Goal: Transaction & Acquisition: Purchase product/service

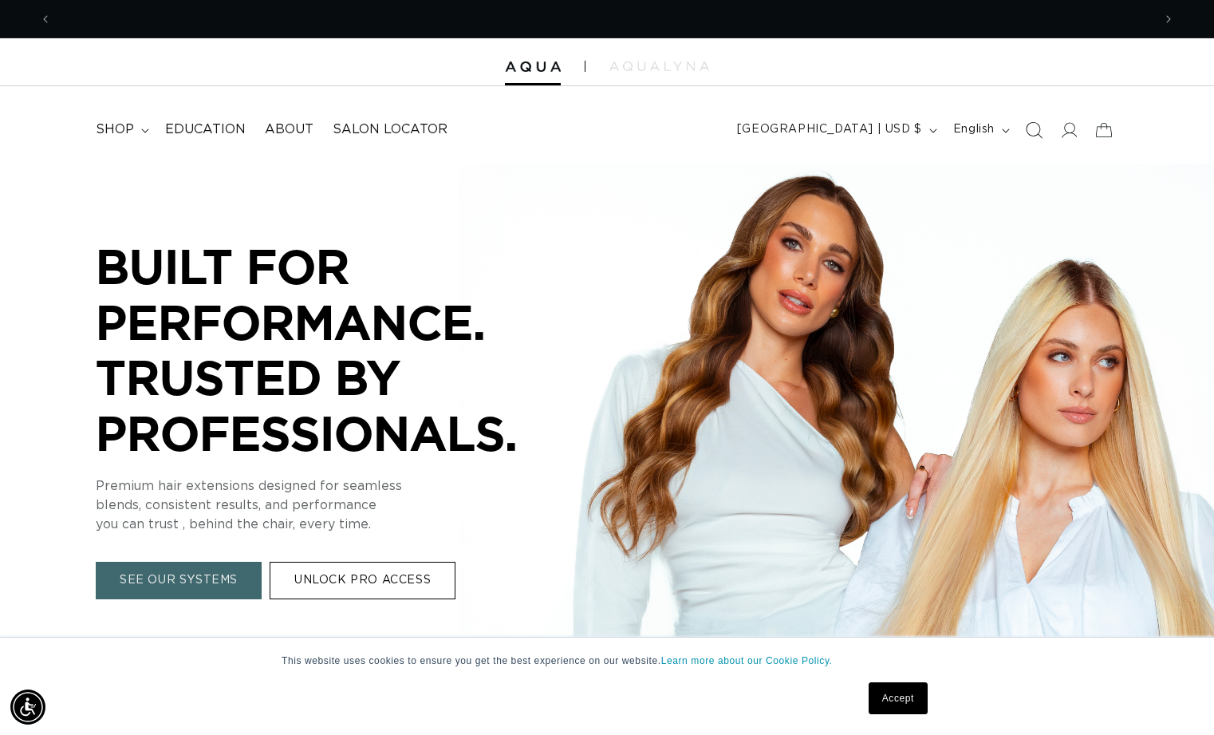
scroll to position [0, 1101]
click at [905, 699] on link "Accept" at bounding box center [898, 698] width 59 height 32
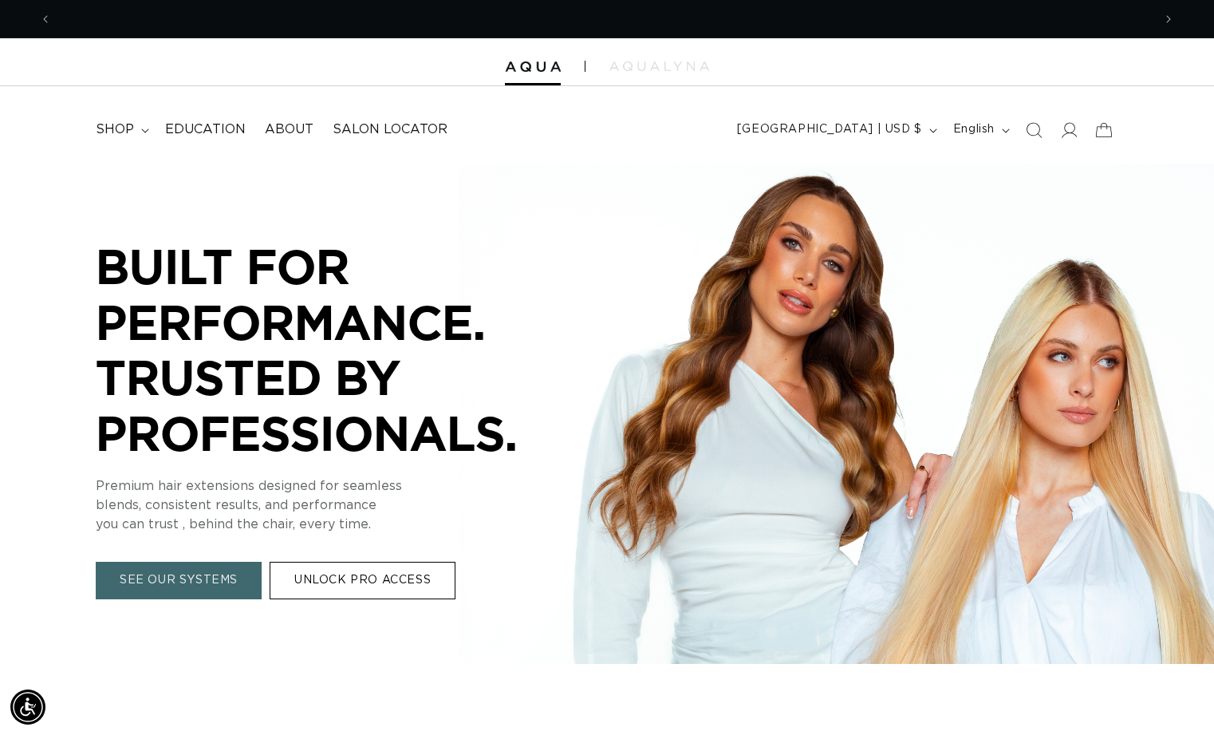
scroll to position [0, 2201]
click at [1071, 128] on icon at bounding box center [1068, 129] width 17 height 17
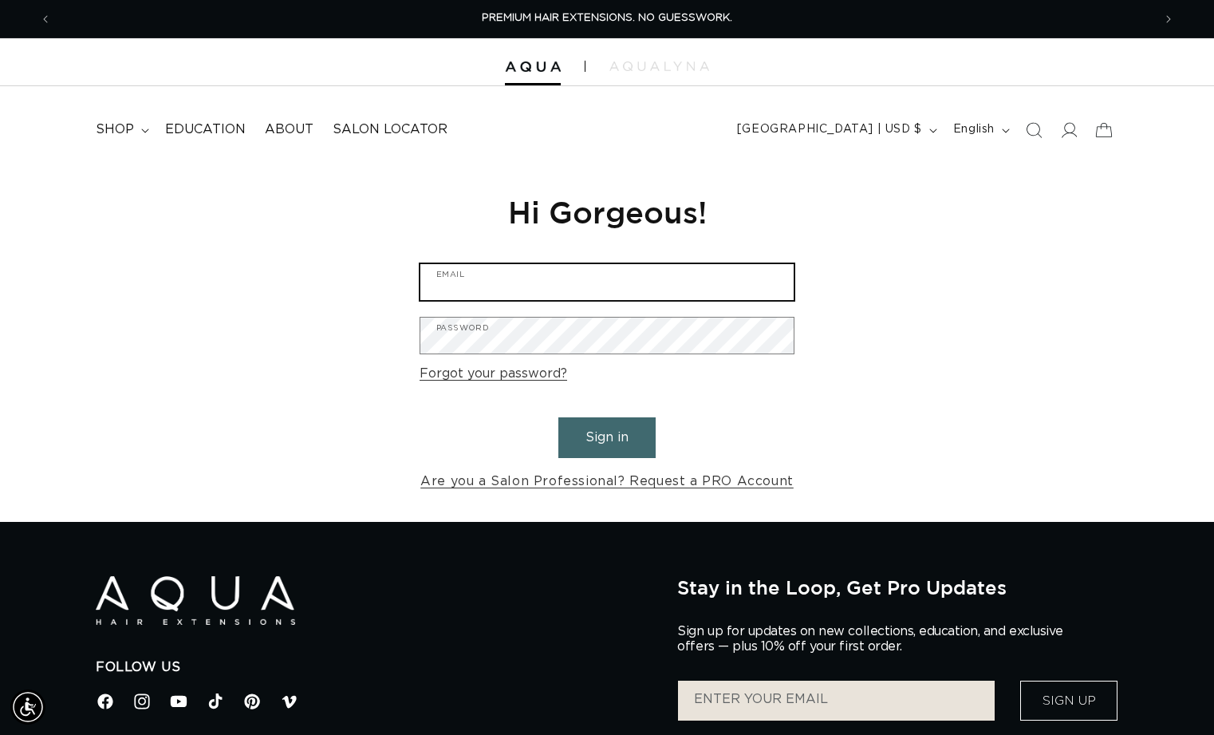
type input "rebeccawraxall@yahoo.com"
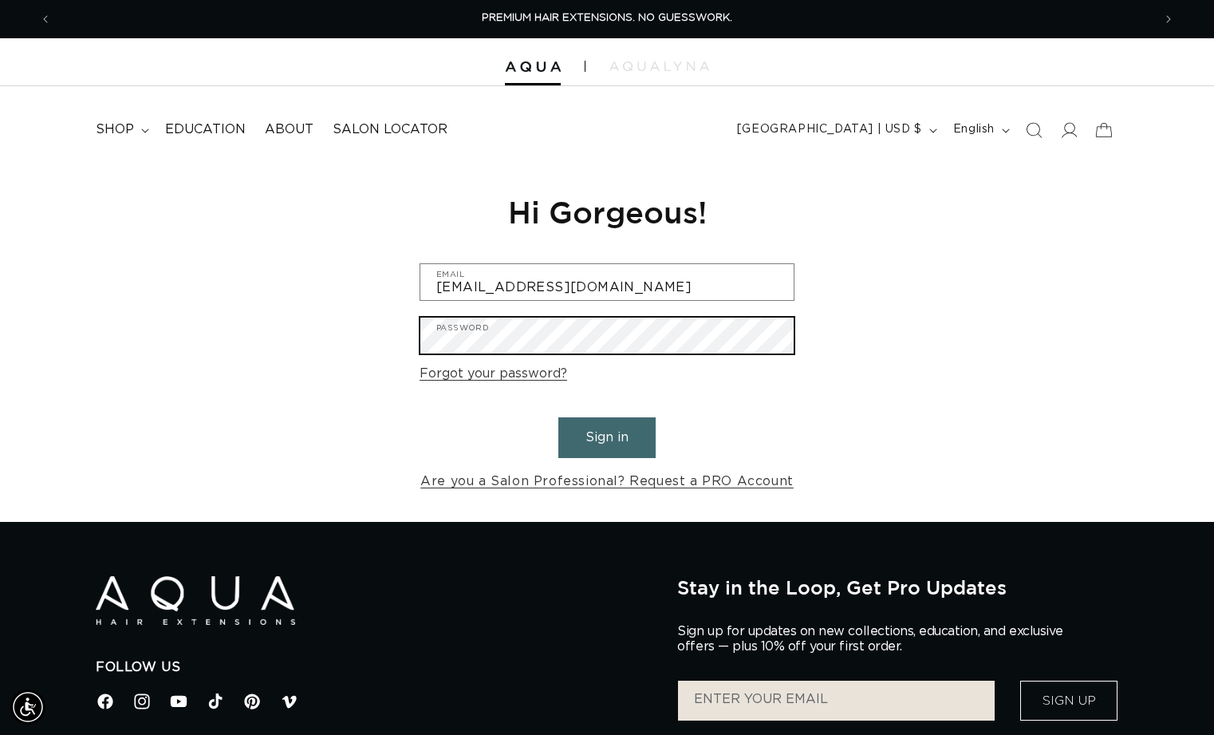
click at [607, 435] on button "Sign in" at bounding box center [606, 437] width 97 height 41
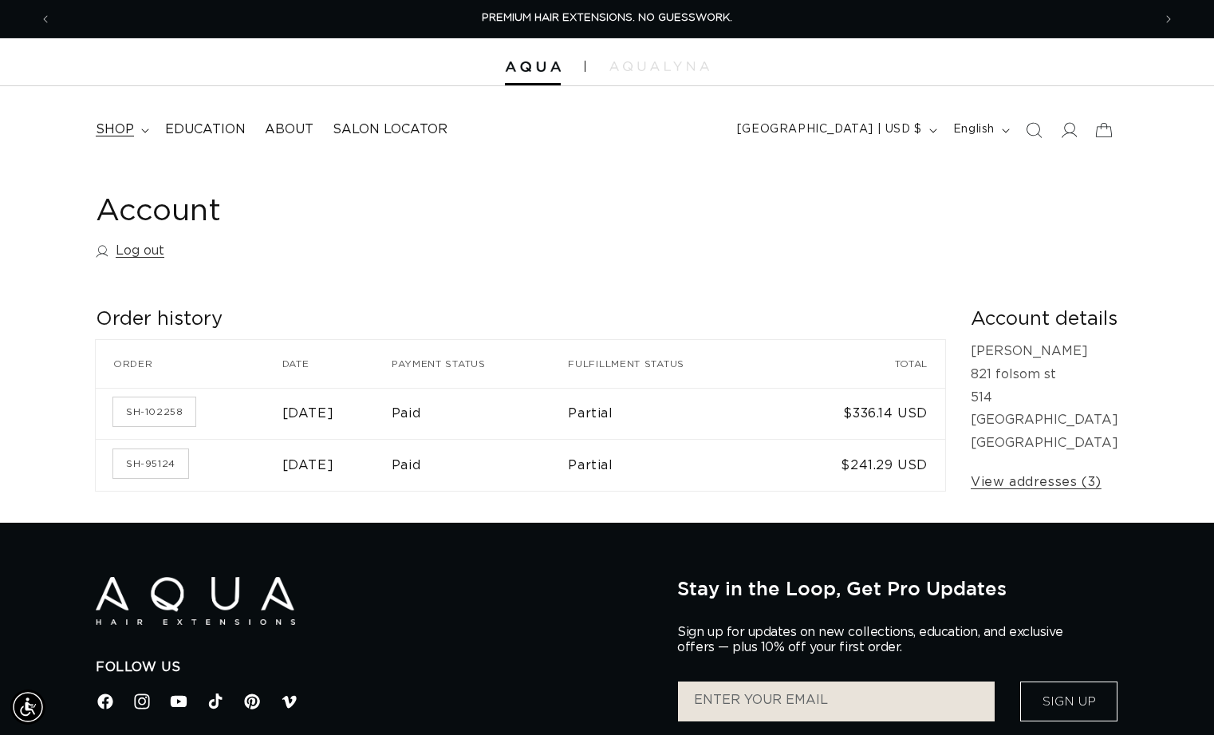
click at [142, 130] on icon at bounding box center [145, 130] width 8 height 5
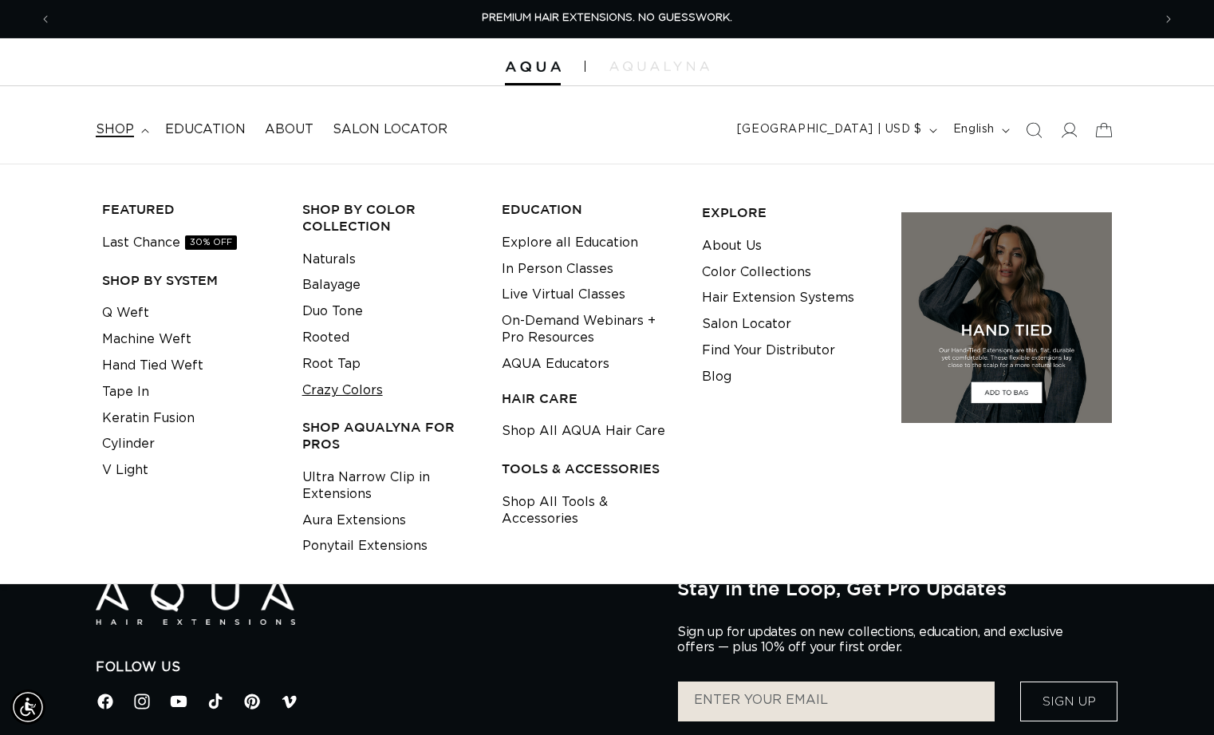
click at [328, 386] on link "Crazy Colors" at bounding box center [342, 390] width 81 height 26
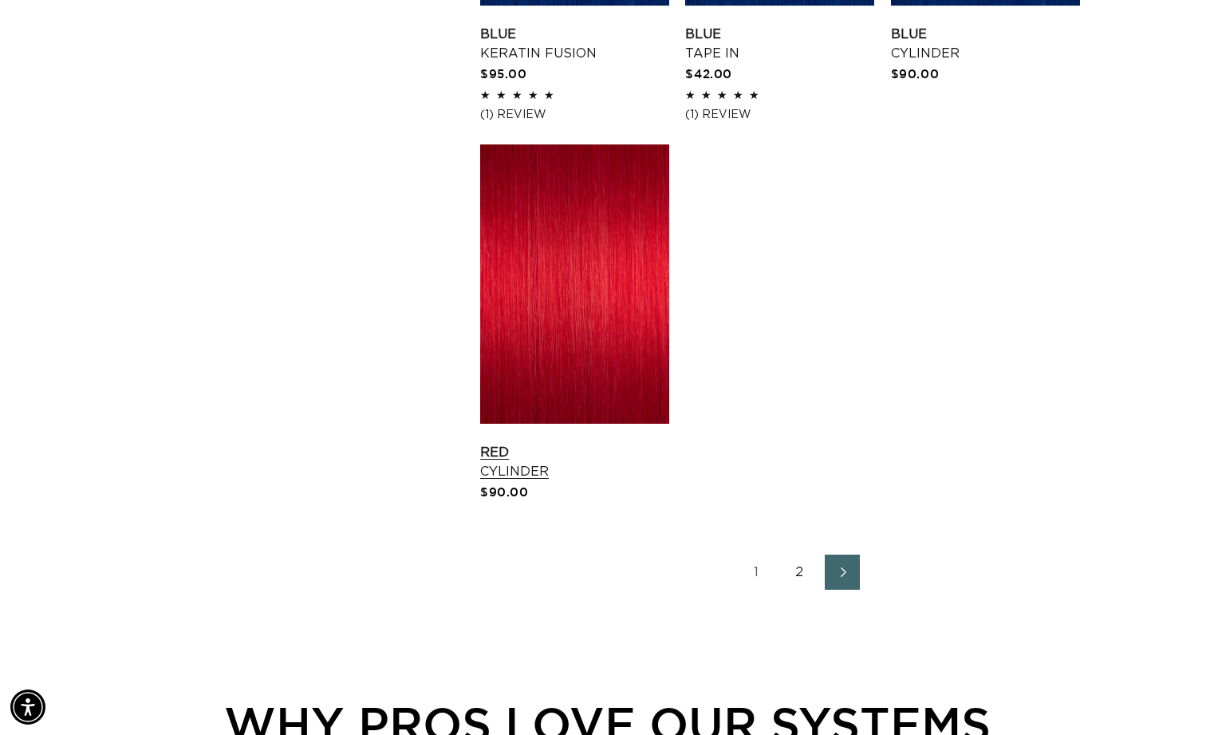
scroll to position [2518, 0]
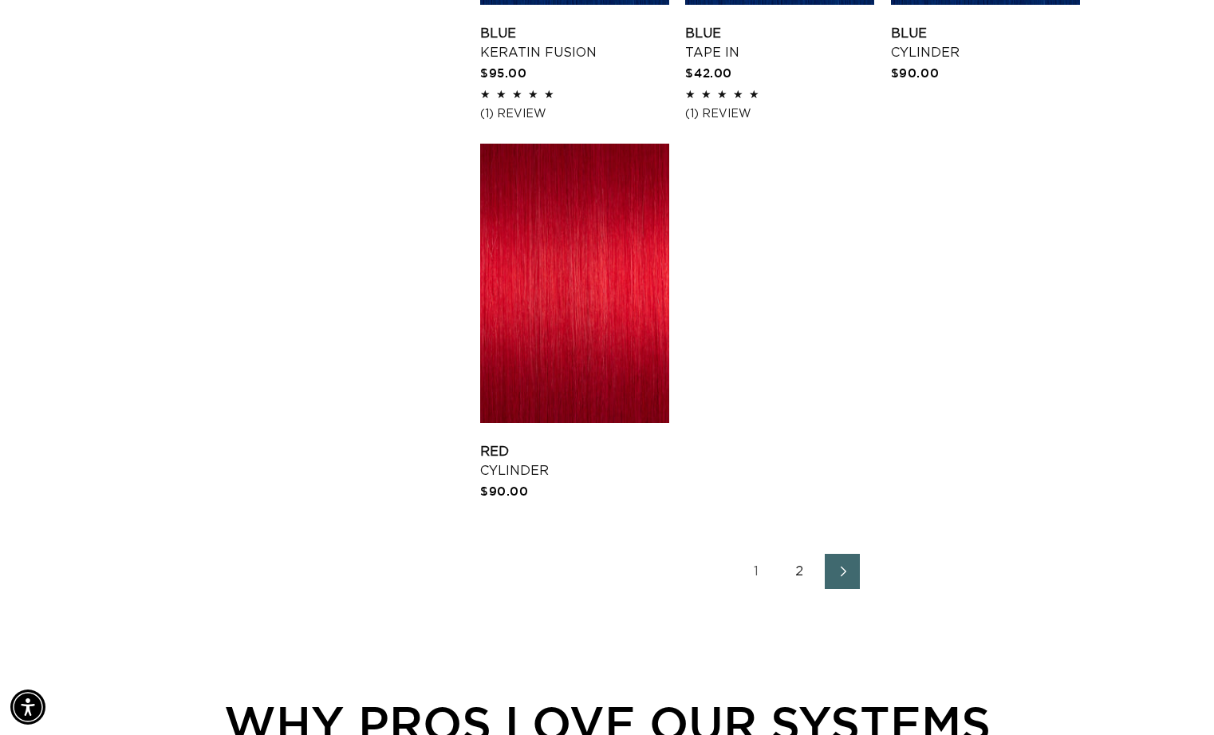
click at [838, 570] on icon "Next page" at bounding box center [843, 571] width 21 height 11
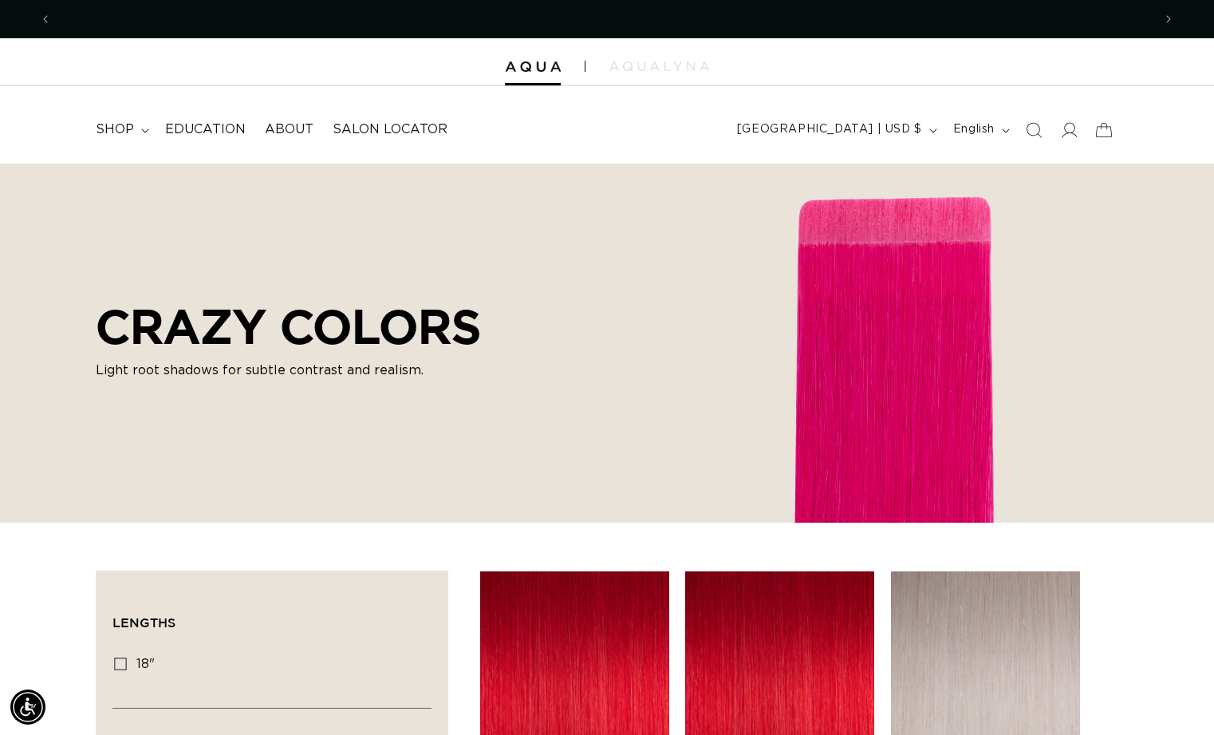
scroll to position [0, 2201]
